Goal: Transaction & Acquisition: Purchase product/service

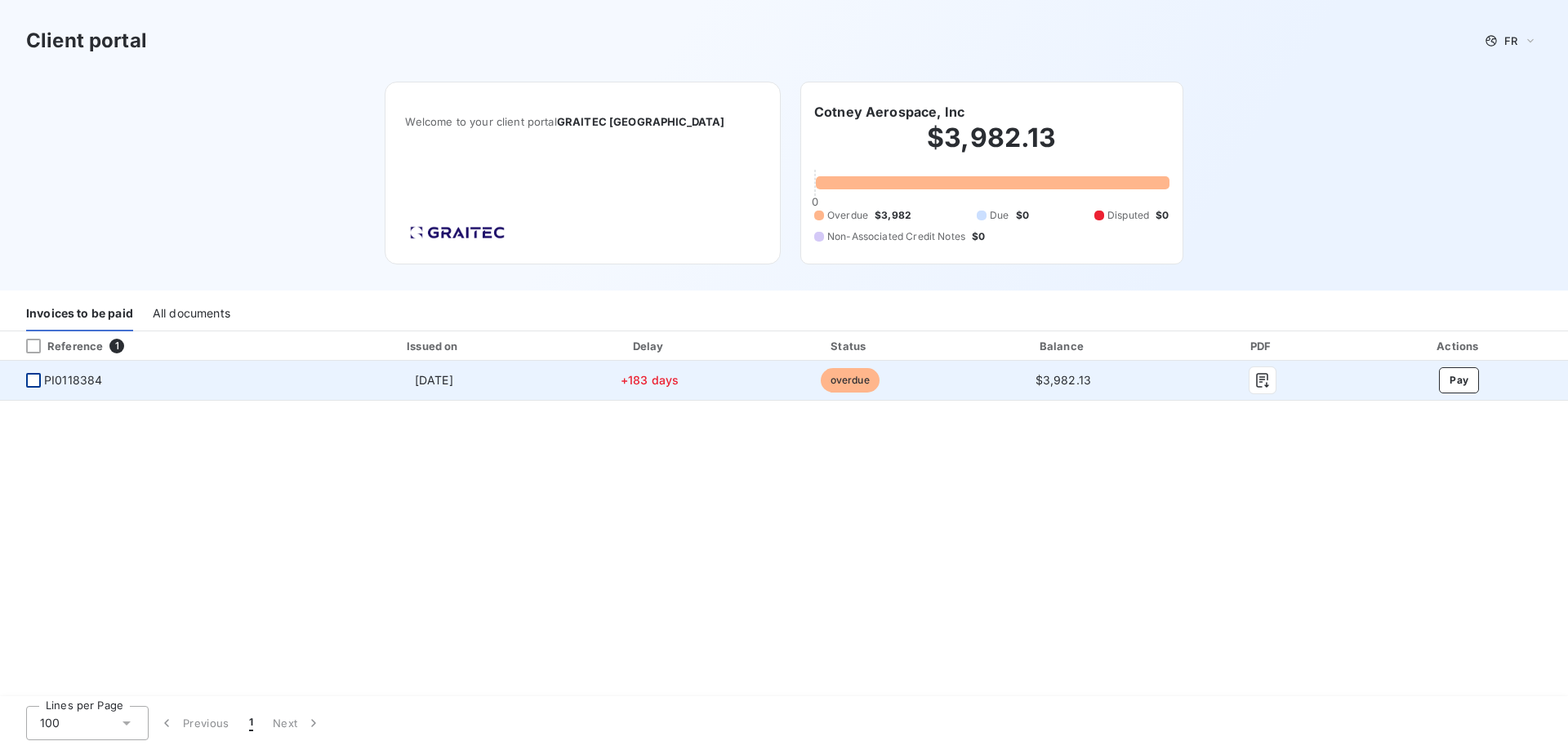
click at [37, 382] on div at bounding box center [33, 380] width 15 height 14
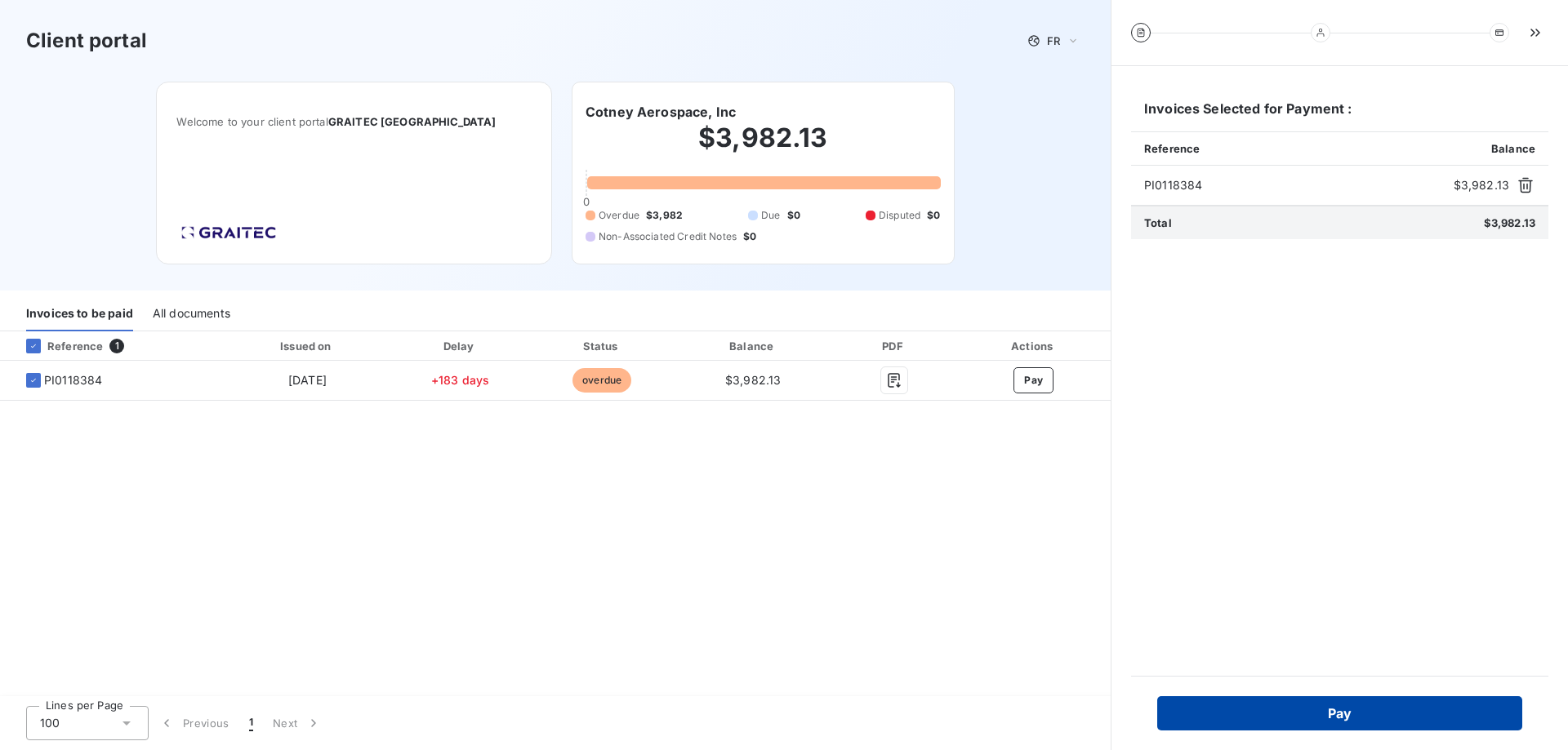
click at [1379, 707] on button "Pay" at bounding box center [1340, 713] width 365 height 34
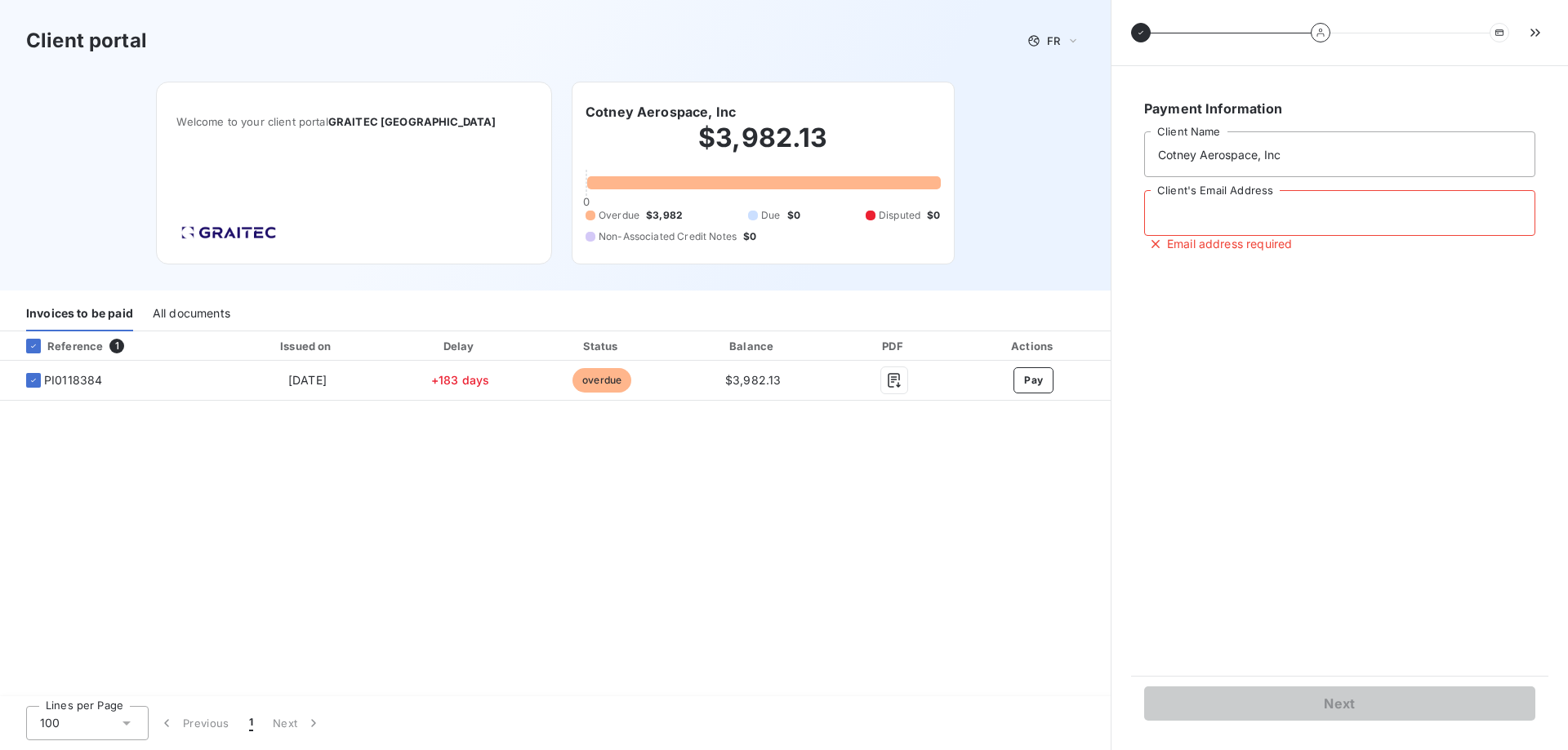
click at [1314, 212] on input "Client's Email Address" at bounding box center [1340, 213] width 392 height 45
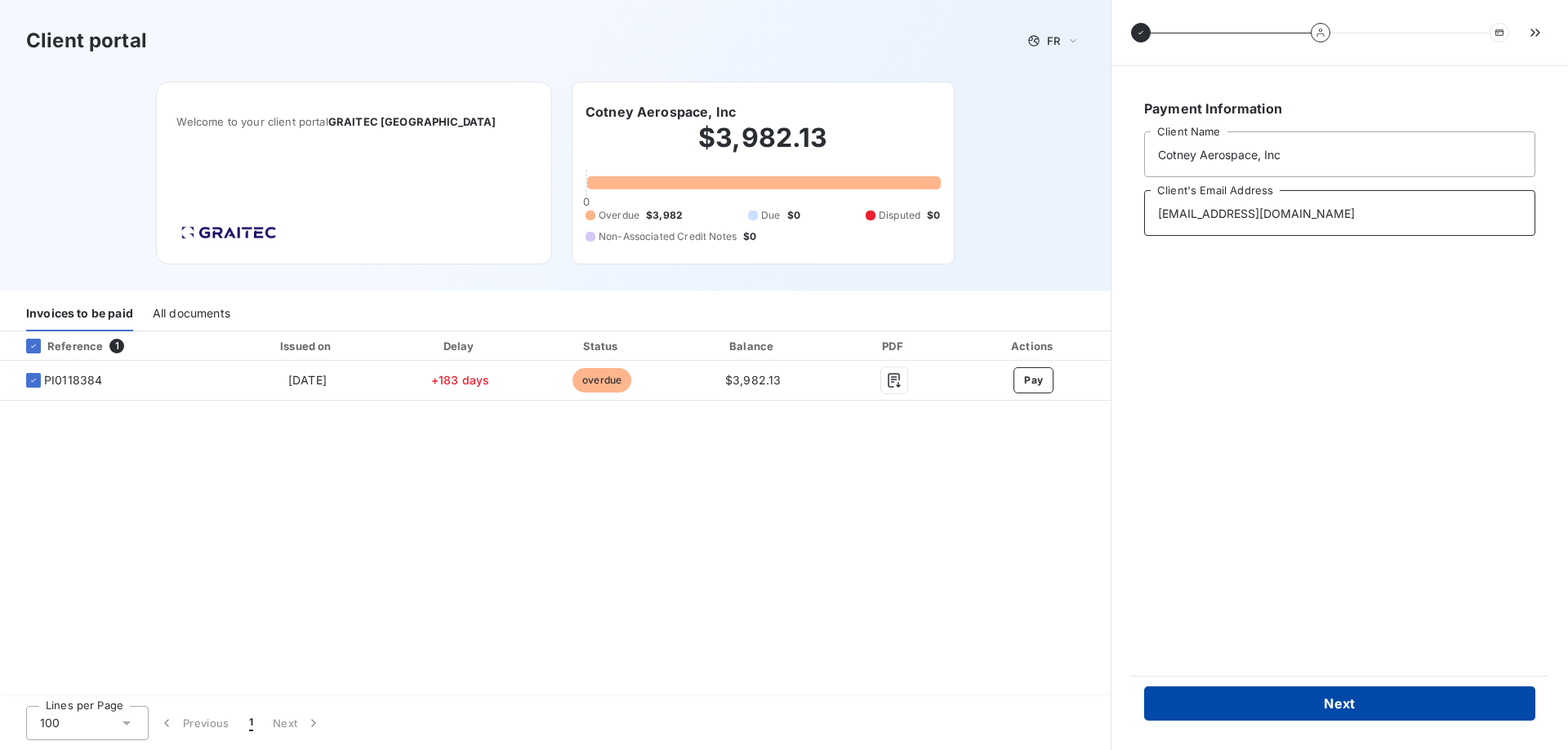
type input "rob@cotneyaerospace.com"
click at [1255, 697] on button "Next" at bounding box center [1340, 703] width 392 height 34
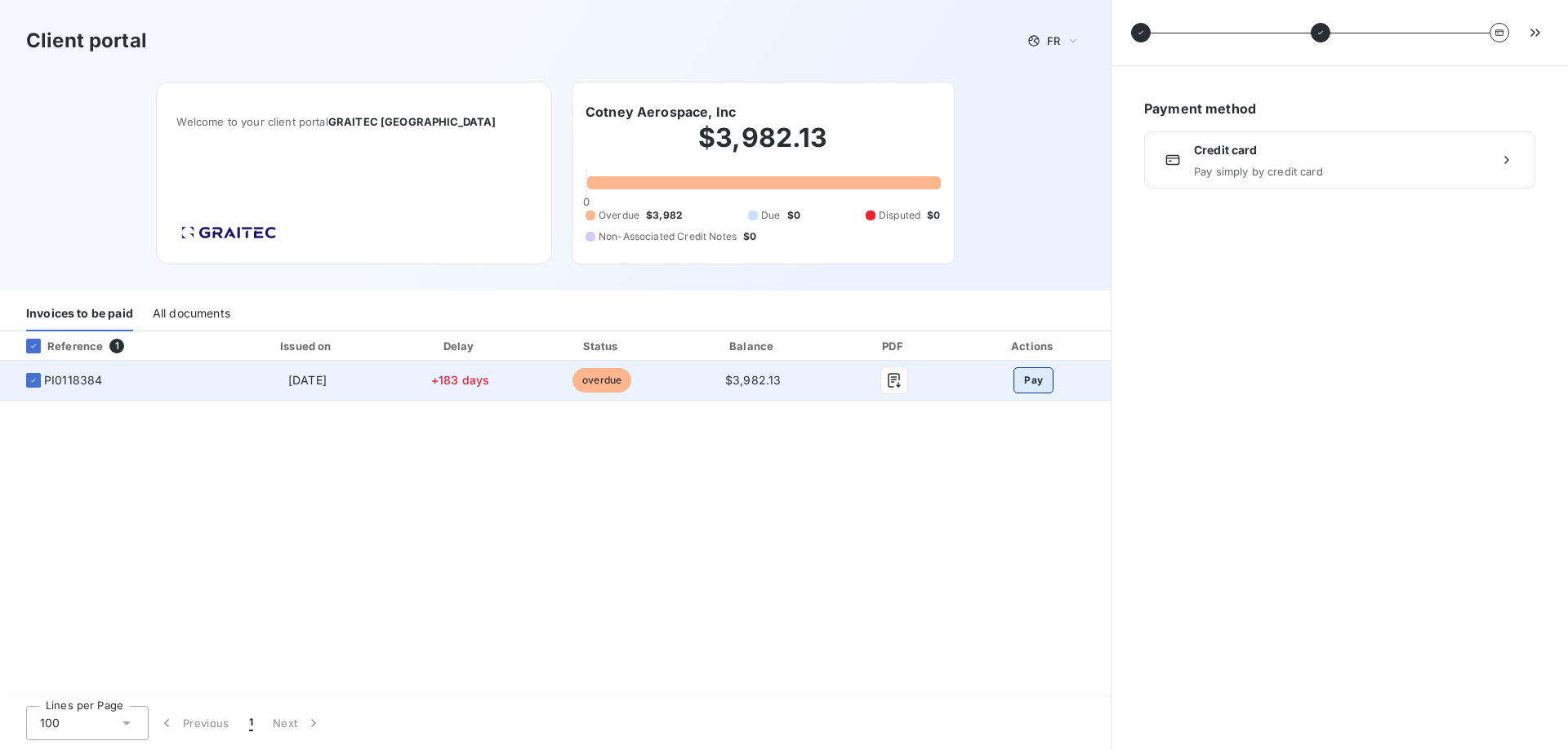
click at [1031, 377] on button "Pay" at bounding box center [1032, 380] width 40 height 26
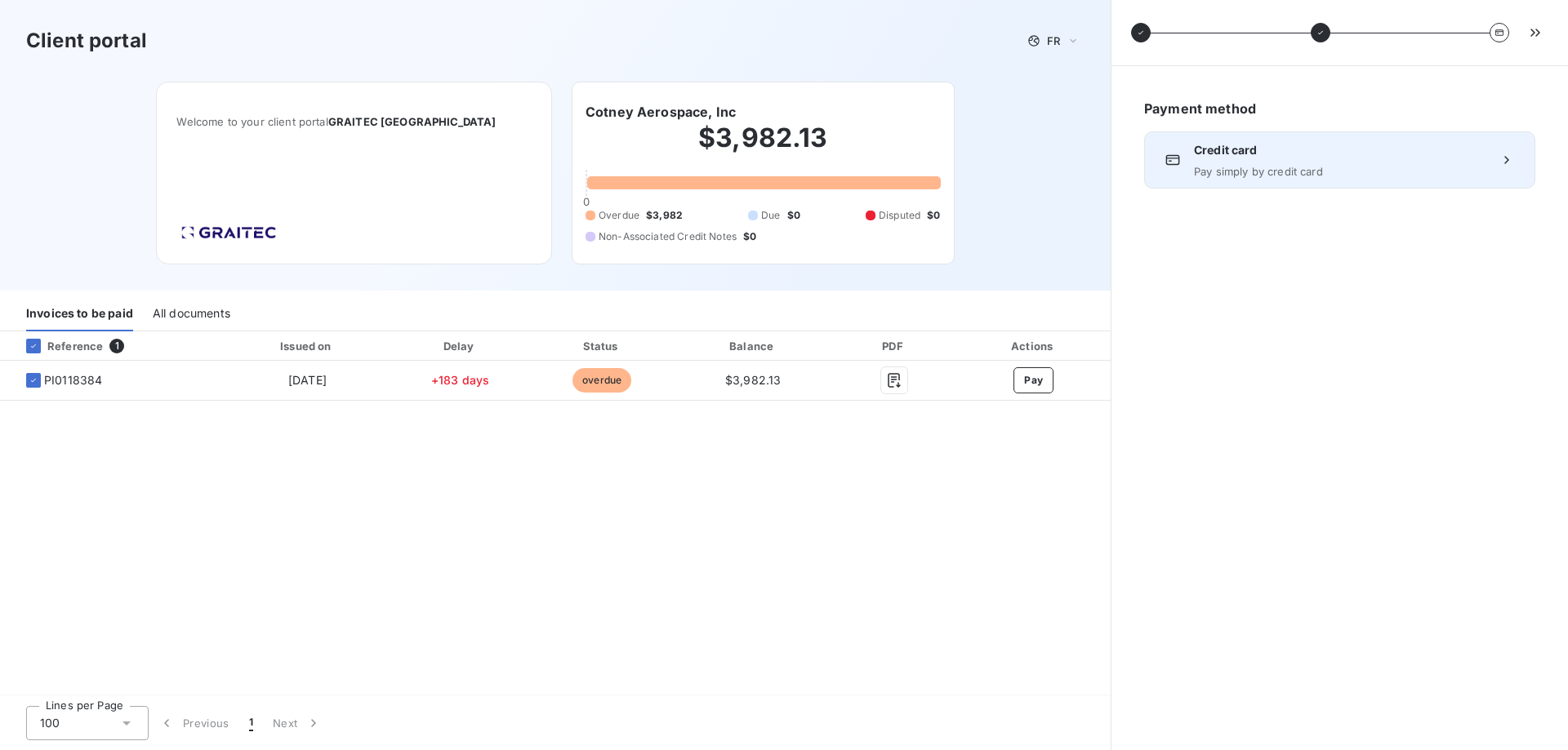
click at [1291, 154] on span "Credit card" at bounding box center [1340, 150] width 292 height 16
